Goal: Information Seeking & Learning: Learn about a topic

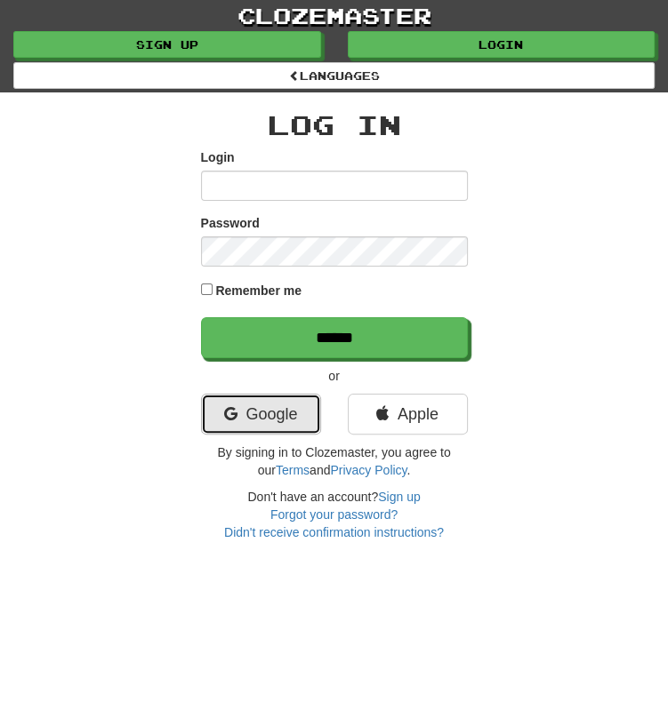
click at [254, 418] on link "Google" at bounding box center [261, 414] width 120 height 41
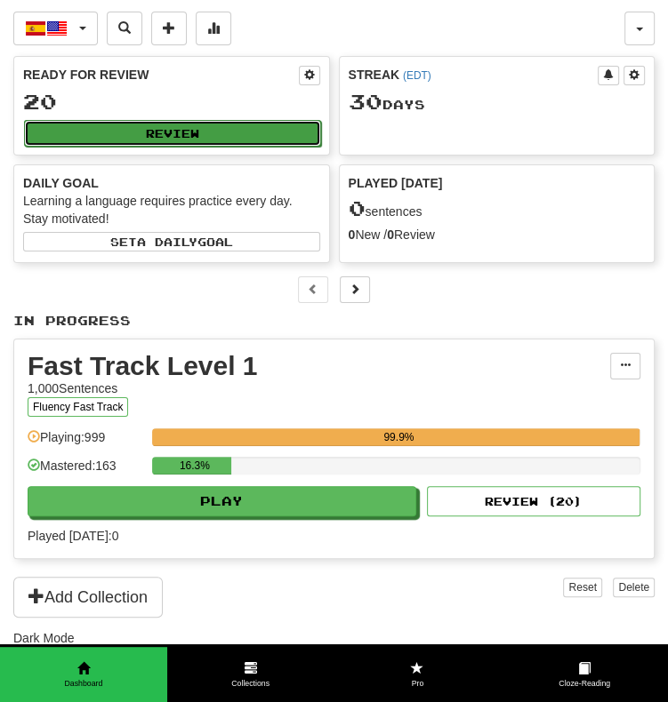
click at [228, 134] on button "Review" at bounding box center [172, 133] width 297 height 27
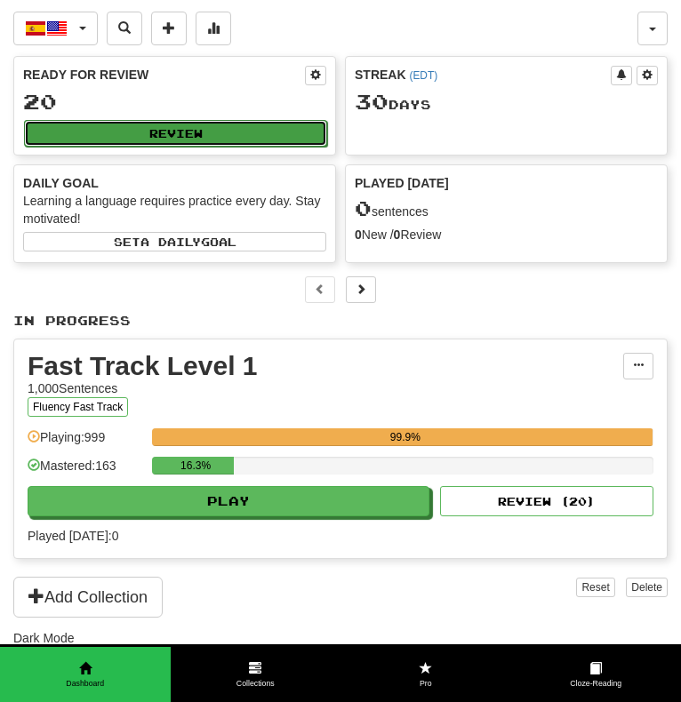
select select "**"
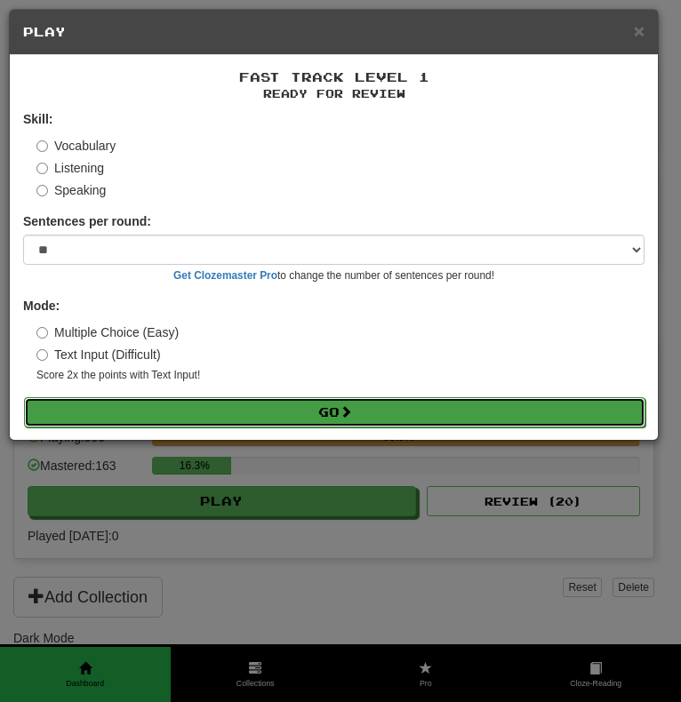
click at [415, 411] on button "Go" at bounding box center [334, 412] width 621 height 30
